Goal: Task Accomplishment & Management: Manage account settings

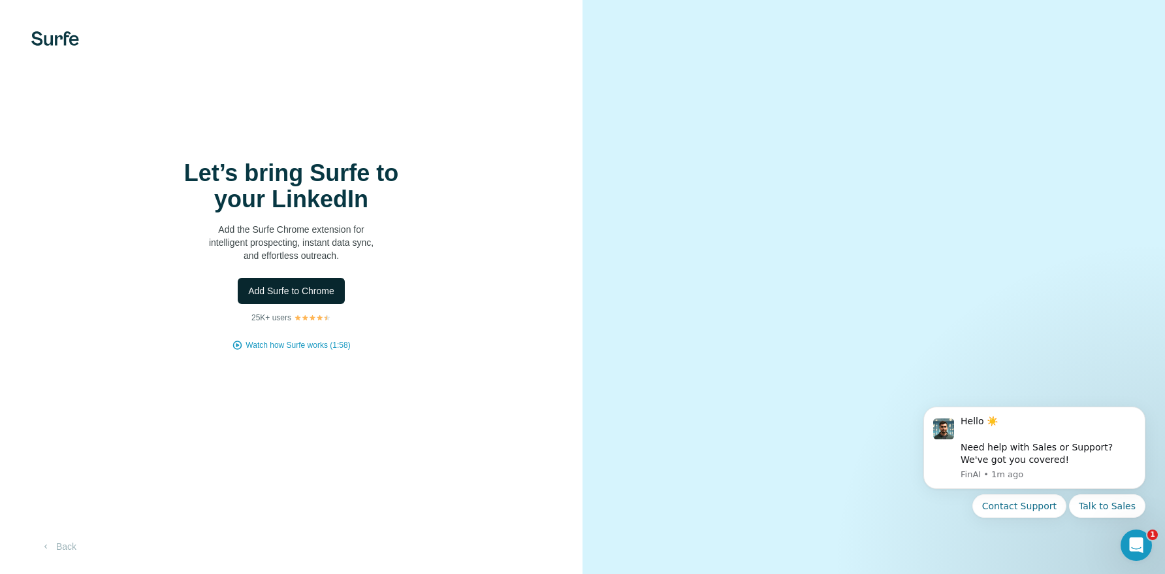
click at [295, 295] on span "Add Surfe to Chrome" at bounding box center [291, 290] width 86 height 13
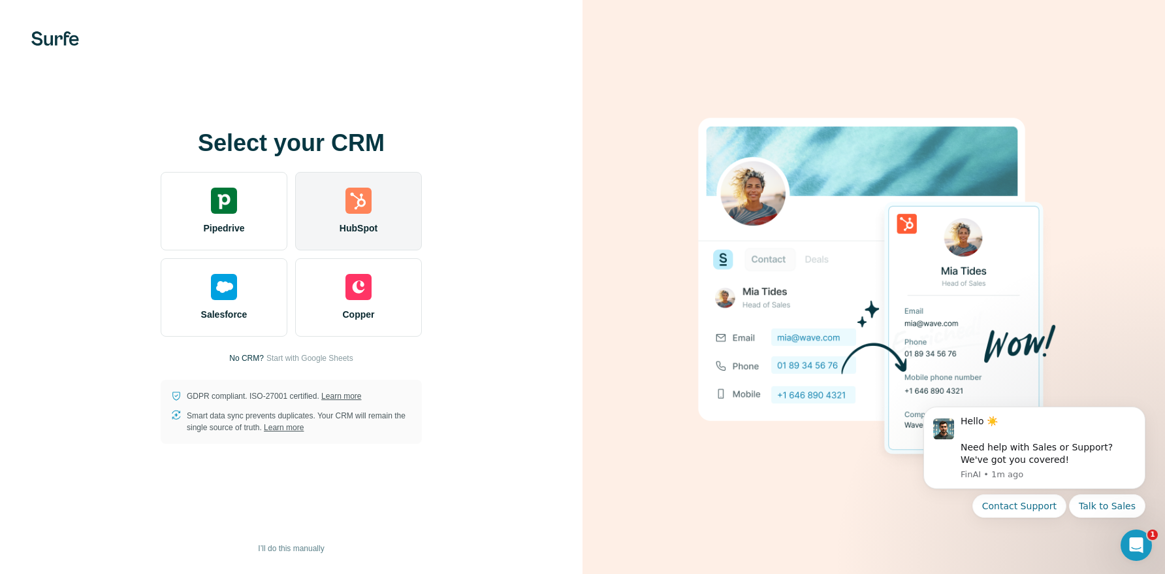
click at [365, 205] on img at bounding box center [359, 200] width 26 height 26
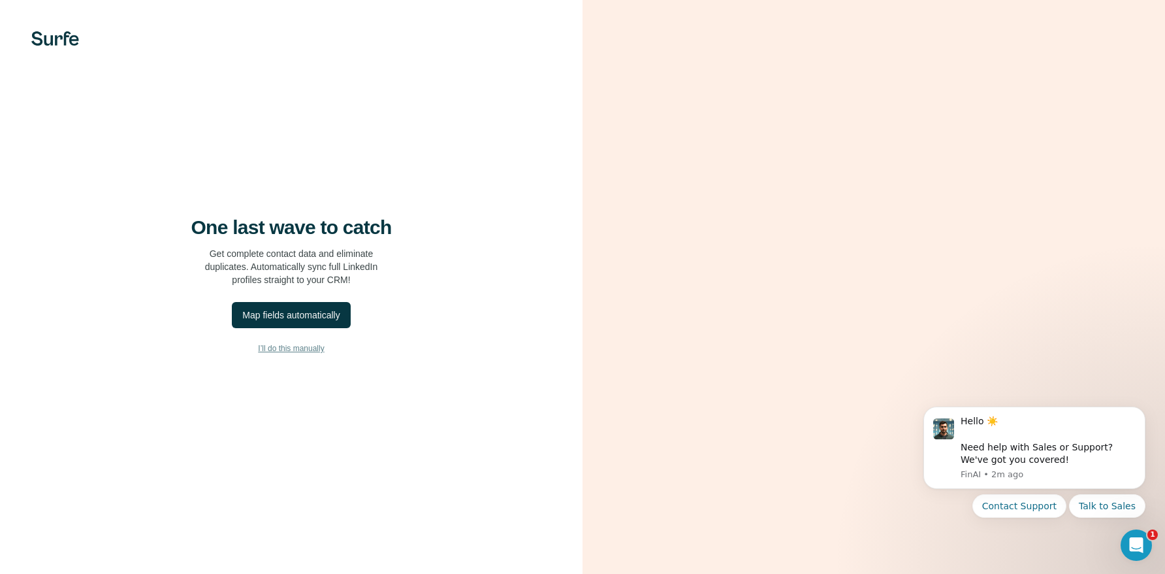
click at [292, 354] on span "I’ll do this manually" at bounding box center [291, 348] width 66 height 12
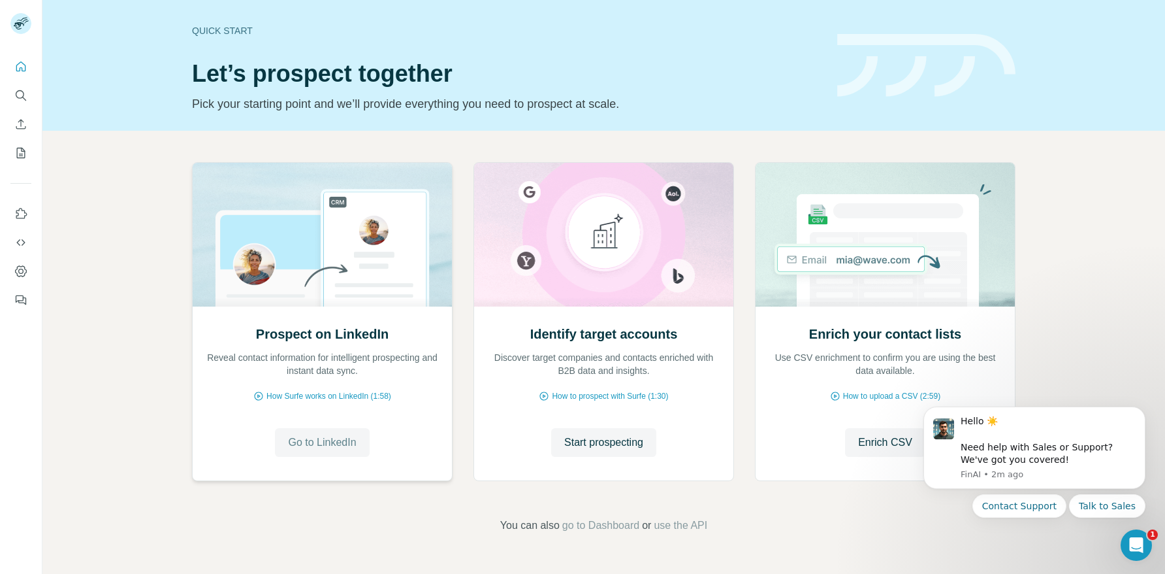
click at [325, 442] on span "Go to LinkedIn" at bounding box center [322, 442] width 68 height 16
click at [1143, 412] on icon "Dismiss notification" at bounding box center [1141, 410] width 5 height 5
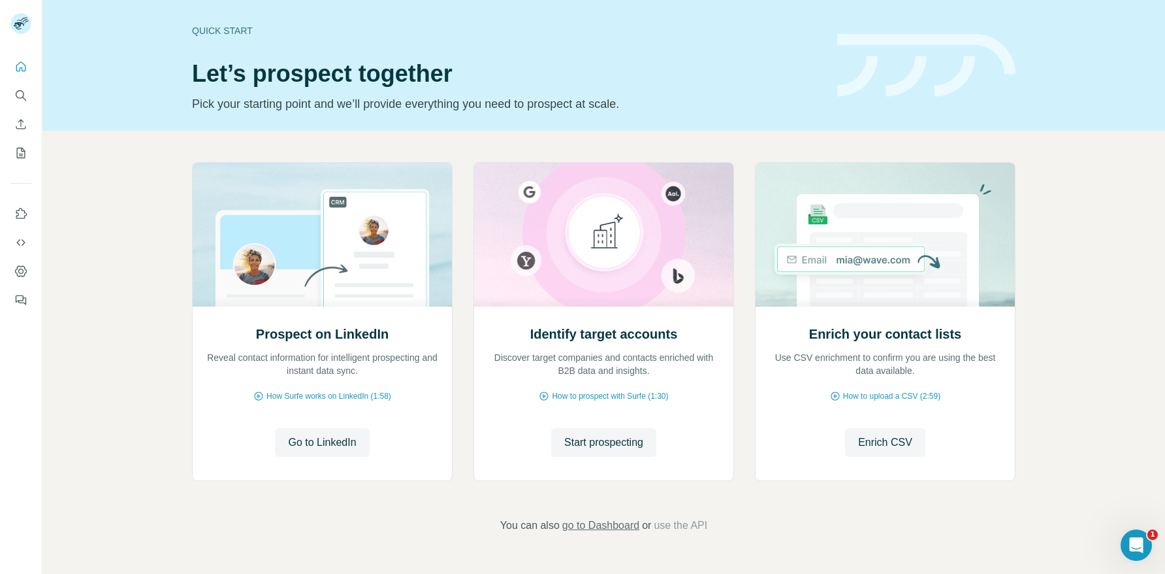
click at [604, 528] on span "go to Dashboard" at bounding box center [600, 525] width 77 height 16
click at [22, 60] on icon "Quick start" at bounding box center [20, 66] width 13 height 13
click at [17, 212] on icon "Use Surfe on LinkedIn" at bounding box center [20, 213] width 13 height 13
click at [16, 118] on icon "Enrich CSV" at bounding box center [20, 124] width 13 height 13
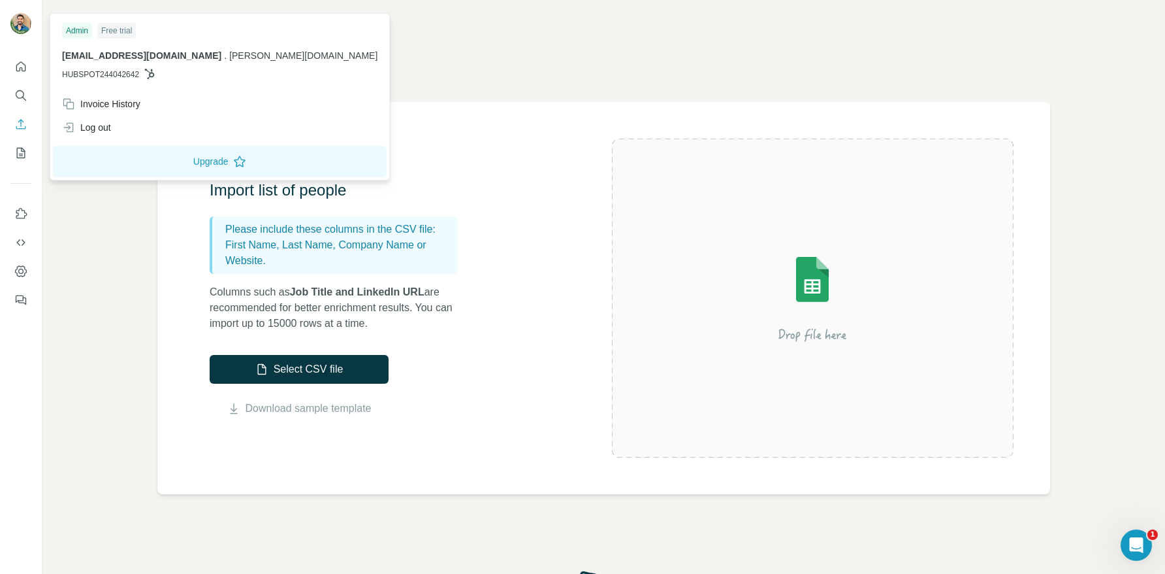
click at [19, 24] on img at bounding box center [20, 23] width 21 height 21
click at [16, 272] on icon "Dashboard" at bounding box center [20, 271] width 13 height 13
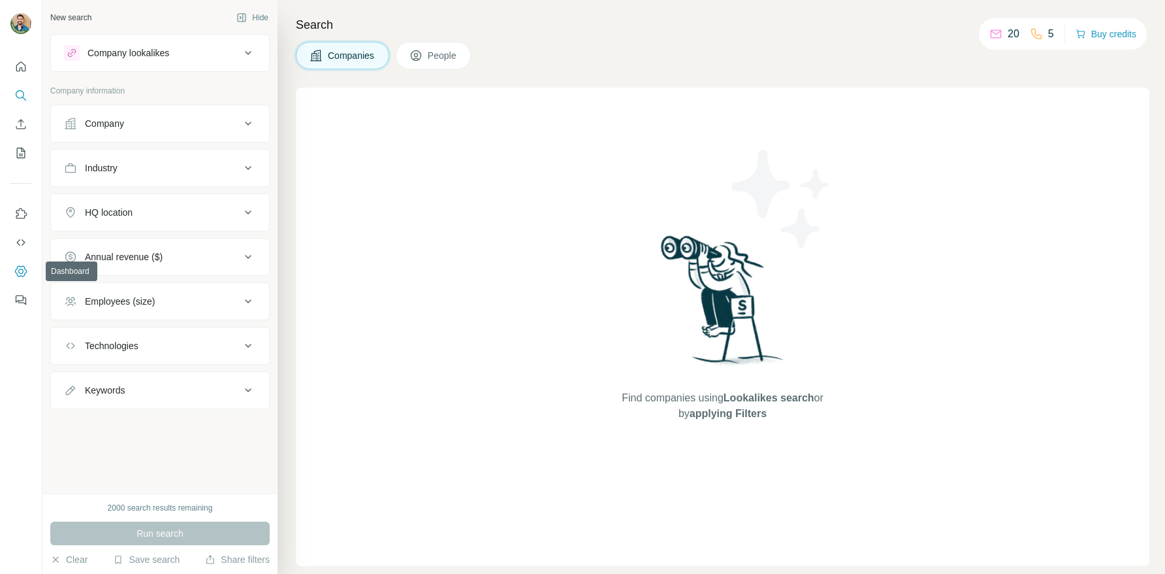
click at [19, 279] on button "Dashboard" at bounding box center [20, 271] width 21 height 24
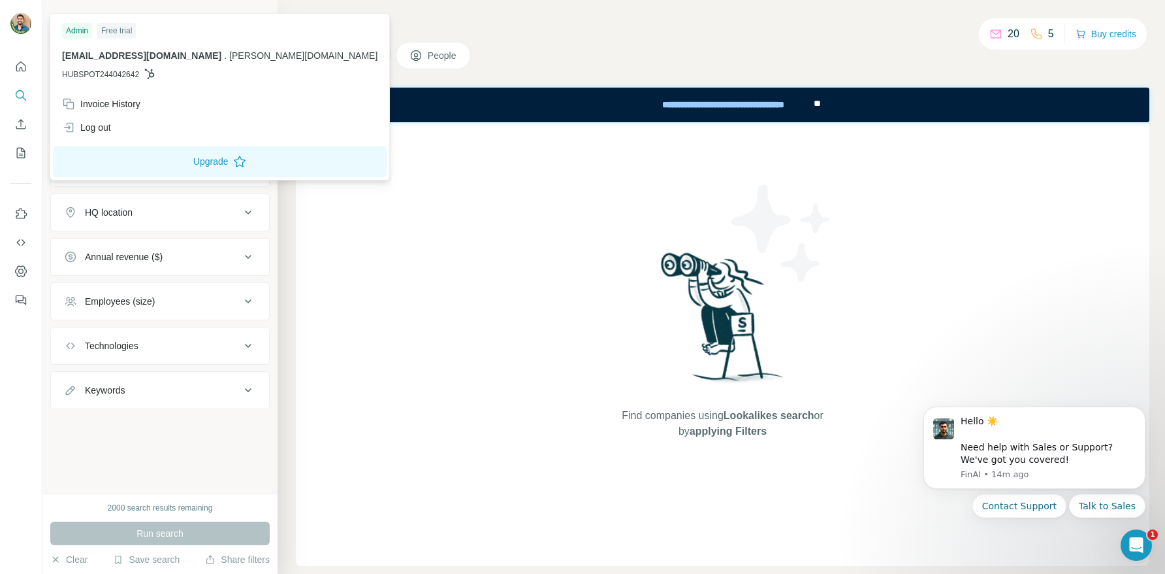
click at [17, 18] on img at bounding box center [20, 23] width 21 height 21
click at [22, 22] on img at bounding box center [20, 23] width 21 height 21
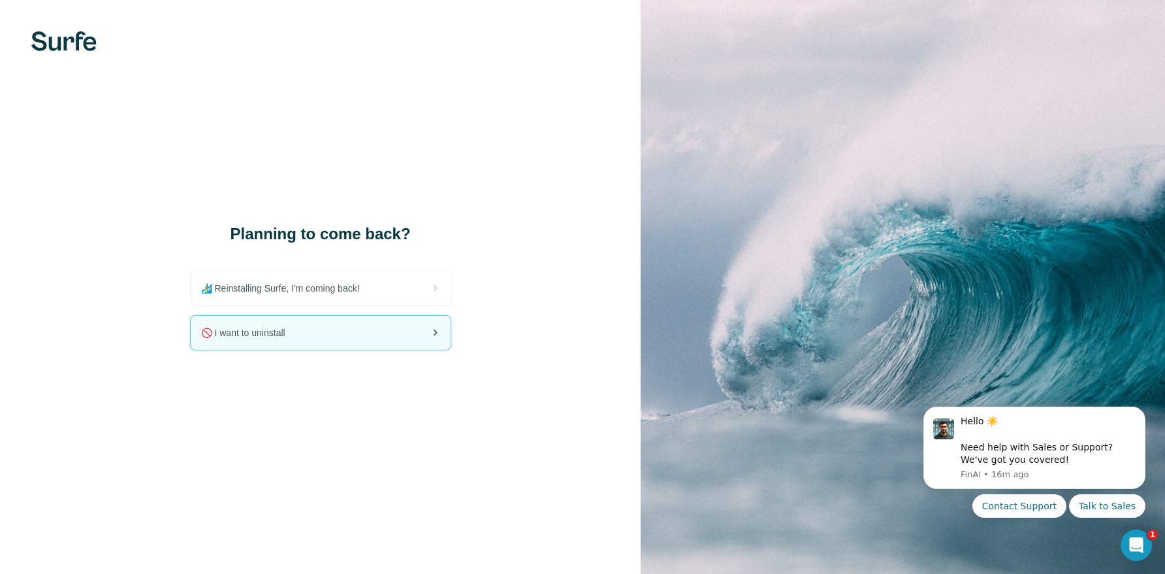
click at [374, 333] on div "🚫 I want to uninstall" at bounding box center [321, 333] width 260 height 34
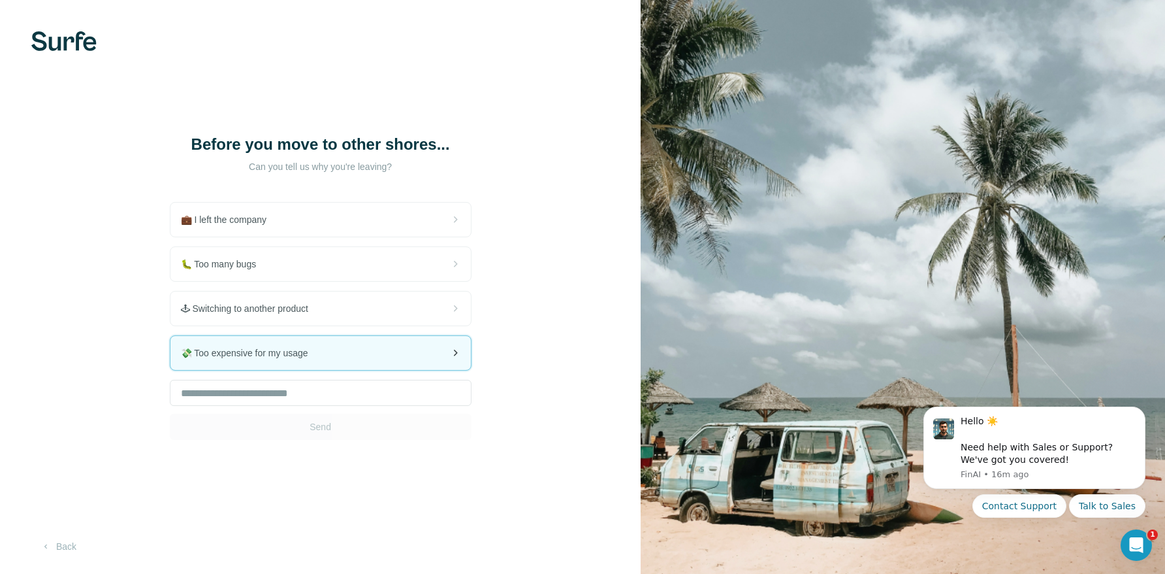
click at [342, 363] on div "💸 Too expensive for my usage" at bounding box center [321, 353] width 301 height 34
